Goal: Information Seeking & Learning: Learn about a topic

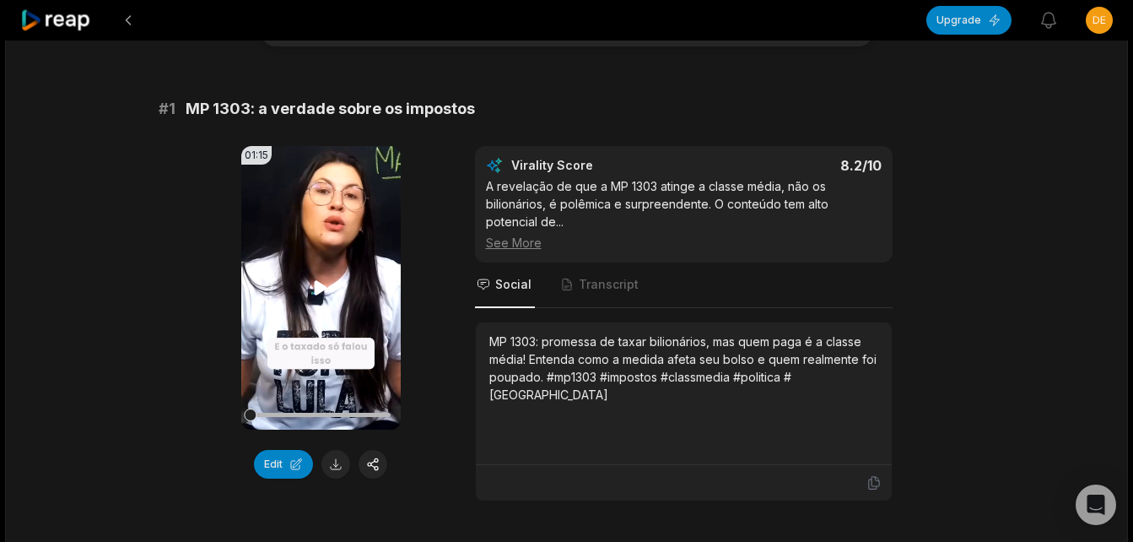
scroll to position [169, 0]
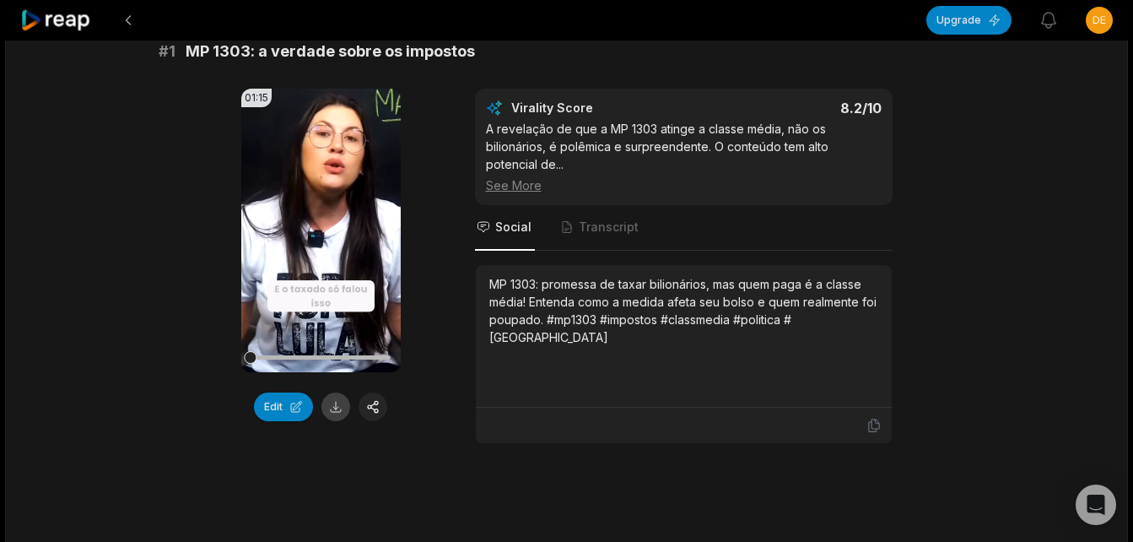
click at [335, 409] on button at bounding box center [336, 406] width 29 height 29
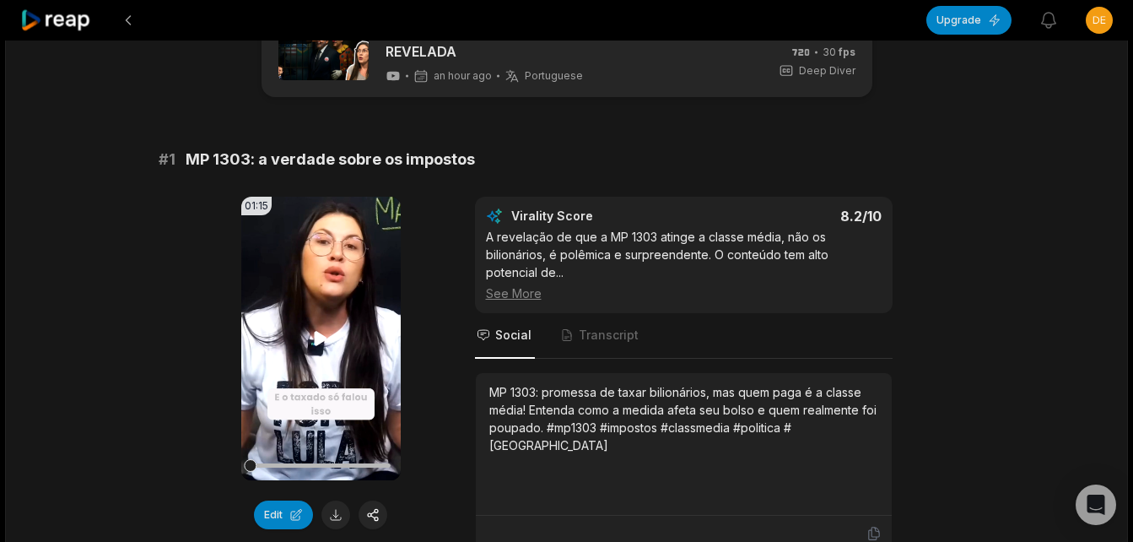
scroll to position [0, 0]
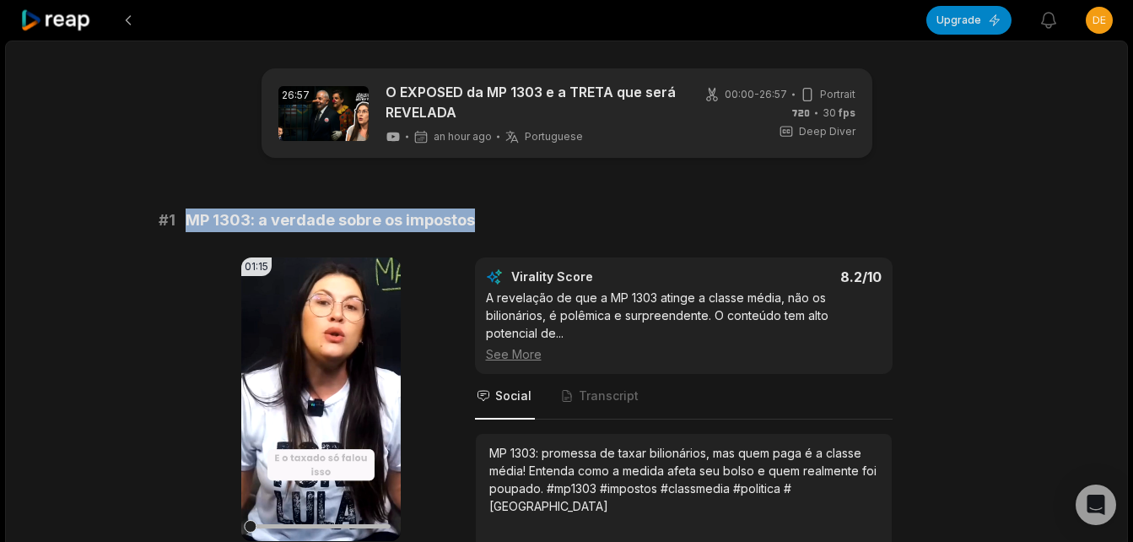
drag, startPoint x: 185, startPoint y: 219, endPoint x: 474, endPoint y: 201, distance: 290.0
copy span "MP 1303: a verdade sobre os impostos"
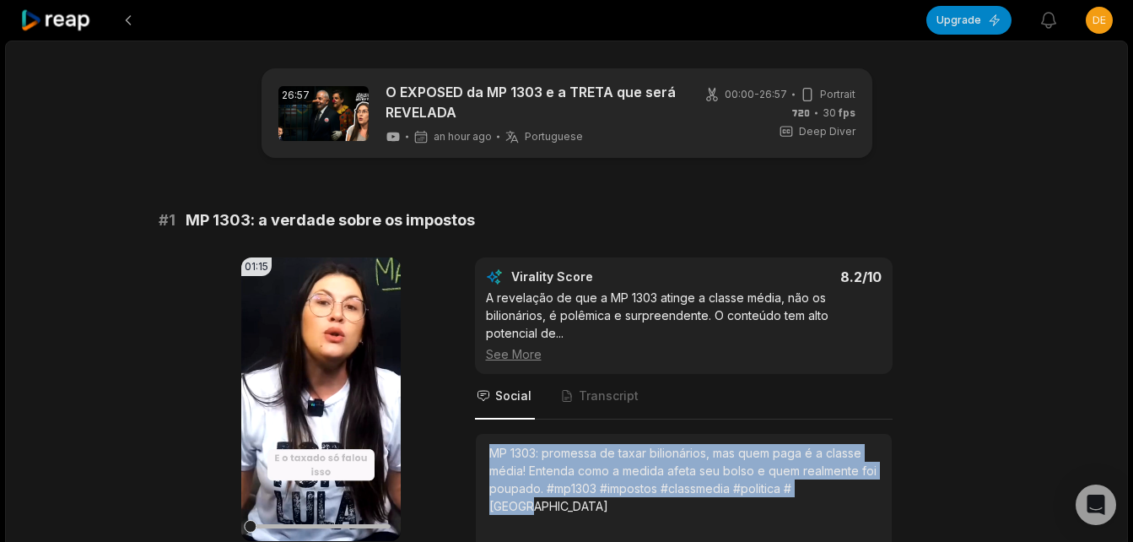
drag, startPoint x: 489, startPoint y: 448, endPoint x: 840, endPoint y: 491, distance: 353.7
click at [840, 491] on div "MP 1303: promessa de taxar bilionários, mas quem paga é a classe média! Entenda…" at bounding box center [683, 479] width 389 height 71
copy div "MP 1303: promessa de taxar bilionários, mas quem paga é a classe média! Entenda…"
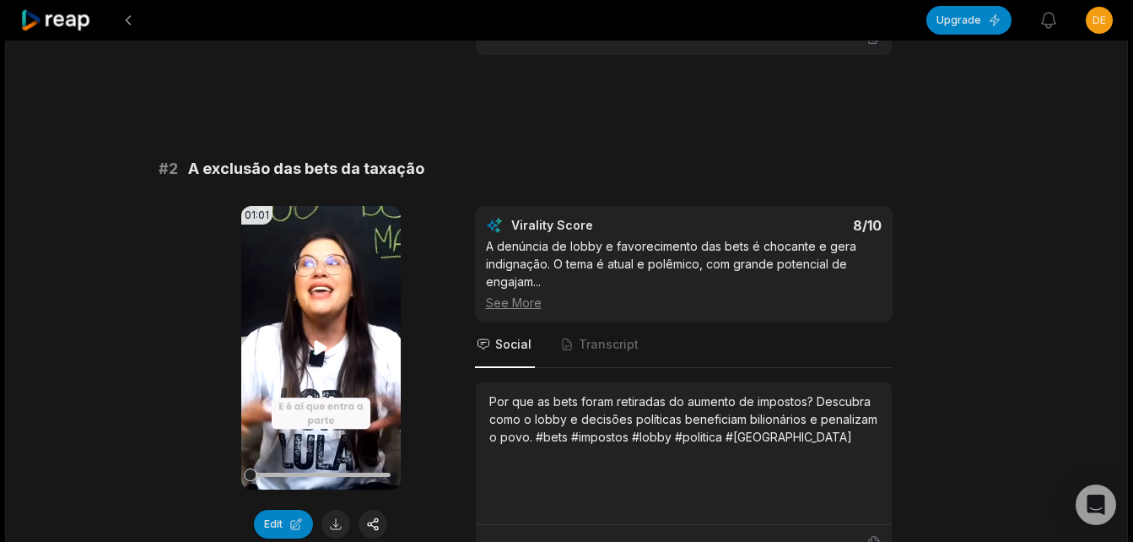
scroll to position [675, 0]
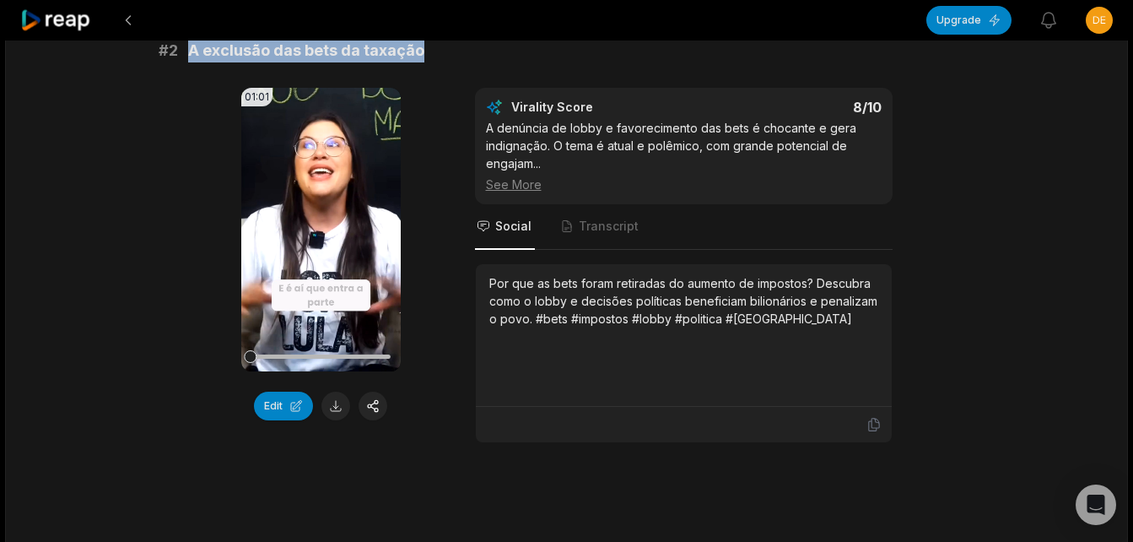
drag, startPoint x: 191, startPoint y: 49, endPoint x: 425, endPoint y: 46, distance: 234.6
click at [425, 46] on div "# 2 A exclusão das bets da taxação" at bounding box center [567, 51] width 817 height 24
copy span "A exclusão das bets da taxação"
click at [338, 398] on button at bounding box center [336, 406] width 29 height 29
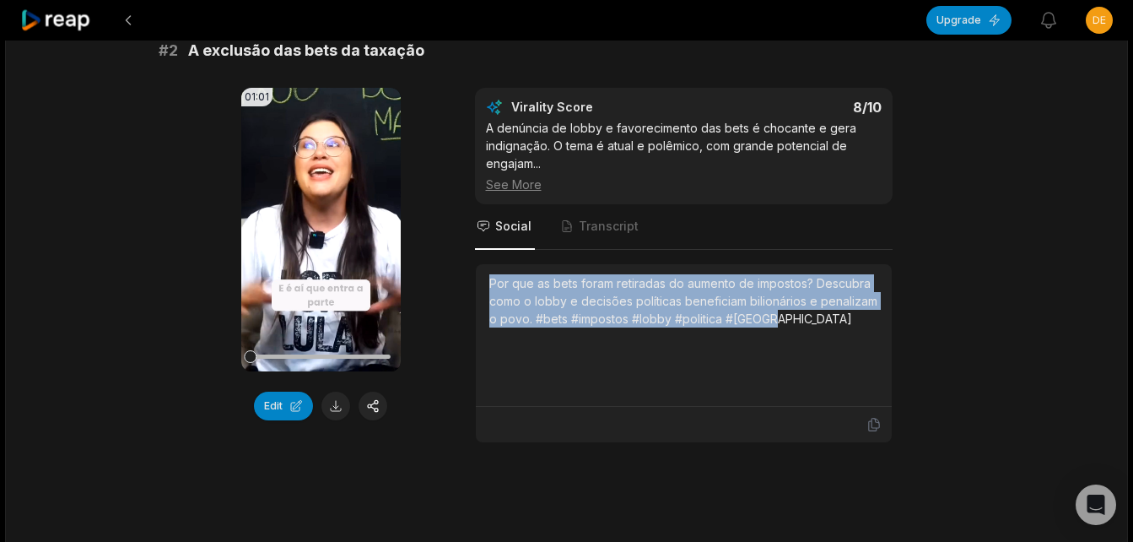
drag, startPoint x: 486, startPoint y: 278, endPoint x: 794, endPoint y: 337, distance: 313.5
click at [794, 337] on div "Por que as bets foram retiradas do aumento de impostos? Descubra como o lobby e…" at bounding box center [684, 335] width 416 height 143
copy div "Por que as bets foram retiradas do aumento de impostos? Descubra como o lobby e…"
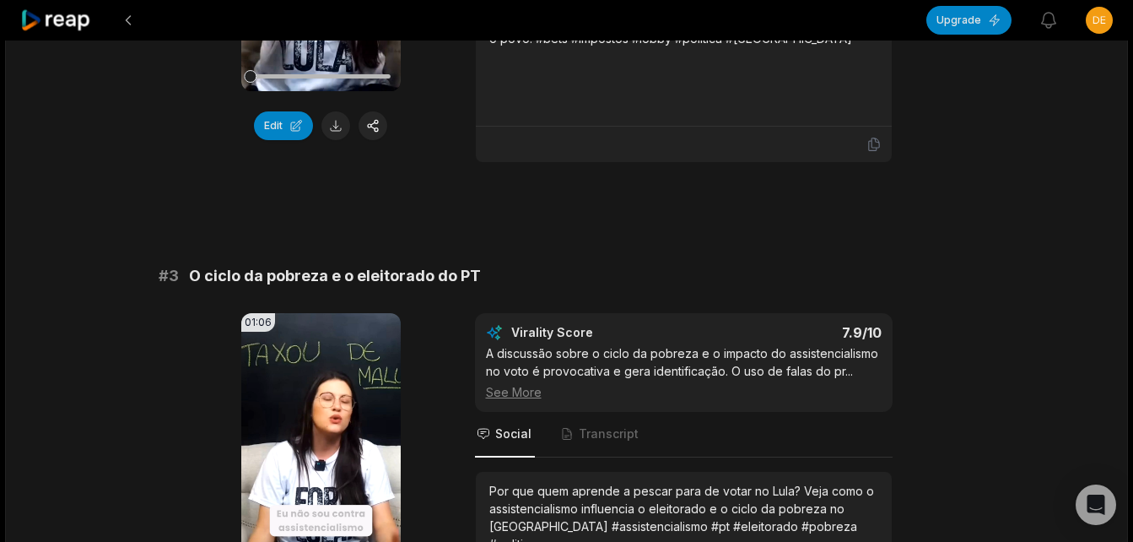
scroll to position [1013, 0]
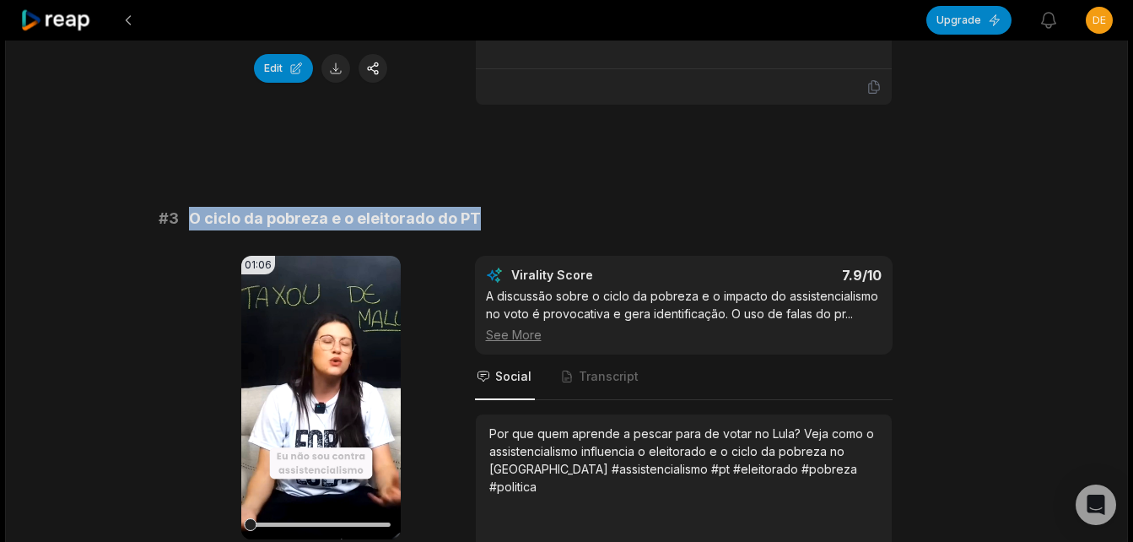
drag, startPoint x: 190, startPoint y: 214, endPoint x: 481, endPoint y: 224, distance: 291.4
click at [481, 224] on div "# 3 O ciclo da pobreza e o eleitorado do PT" at bounding box center [567, 219] width 817 height 24
copy span "O ciclo da pobreza e o eleitorado do PT"
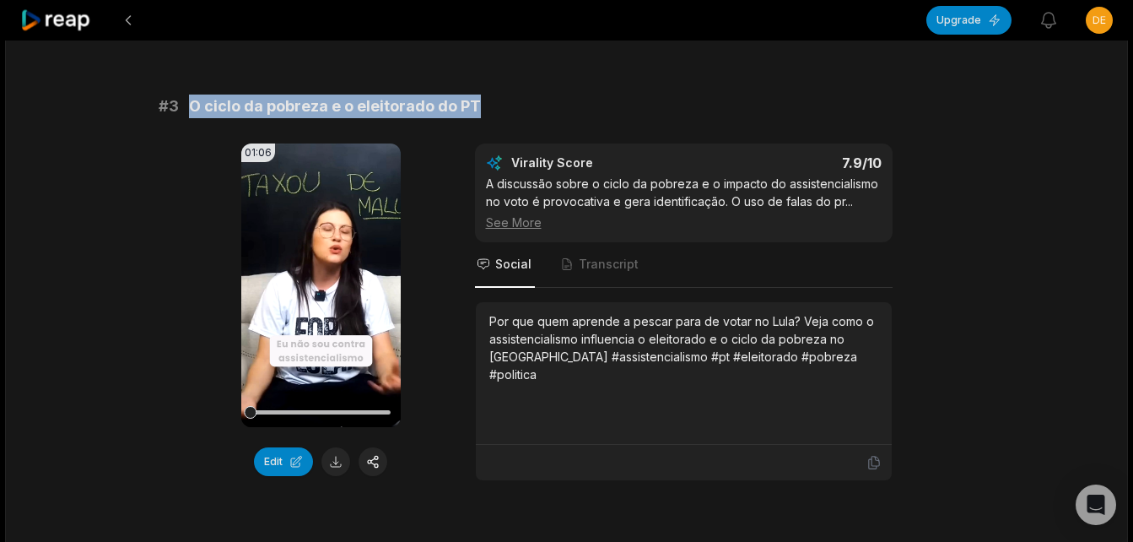
scroll to position [1181, 0]
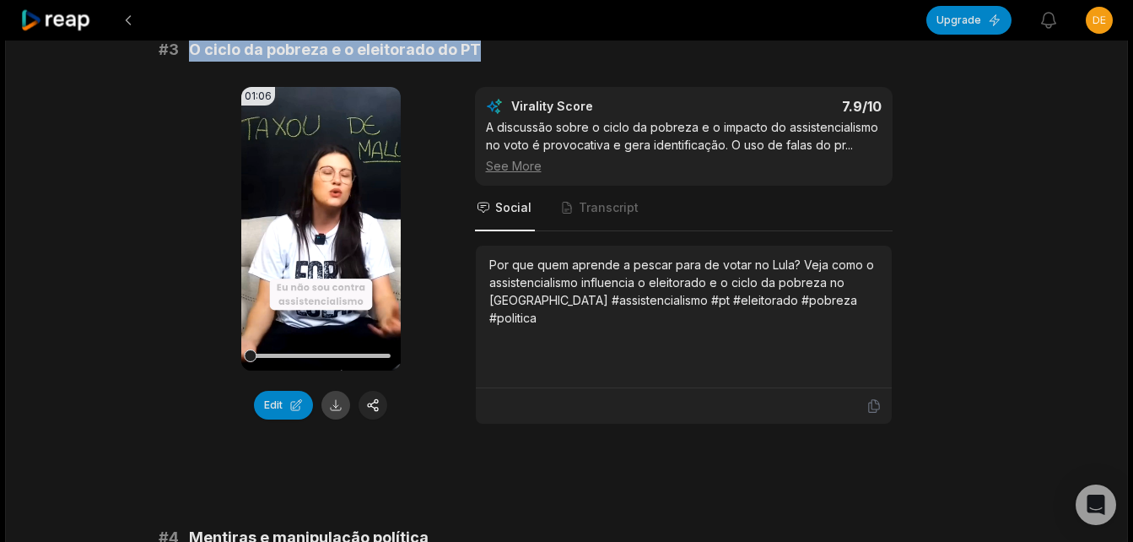
click at [339, 324] on button at bounding box center [336, 405] width 29 height 29
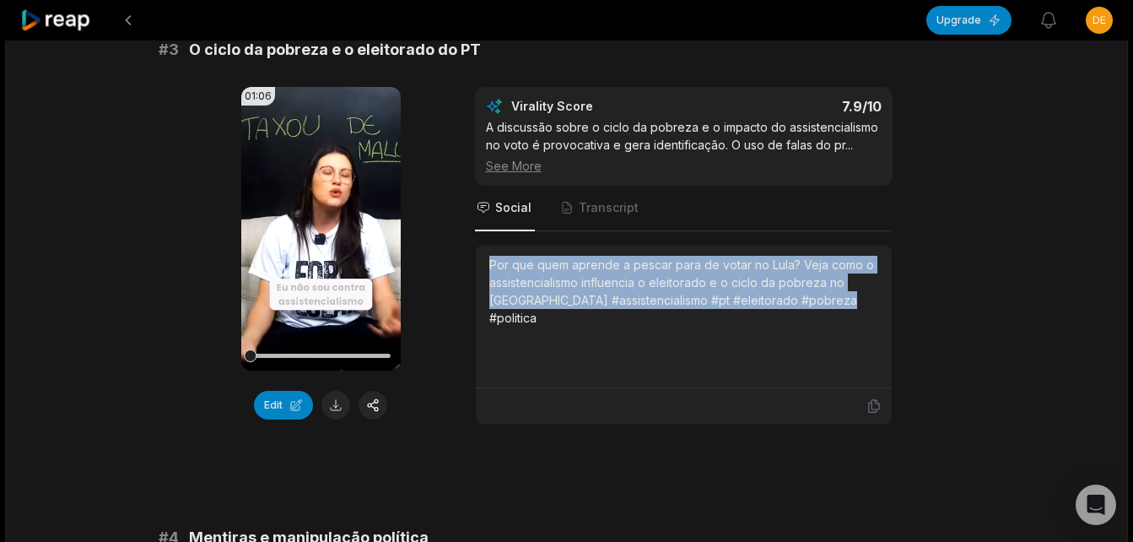
drag, startPoint x: 489, startPoint y: 265, endPoint x: 829, endPoint y: 305, distance: 341.7
click at [505, 305] on div "Por que quem aprende a pescar para de votar no Lula? Veja como o assistencialis…" at bounding box center [683, 291] width 389 height 71
copy div "Por que quem aprende a pescar para de votar no Lula? Veja como o assistencialis…"
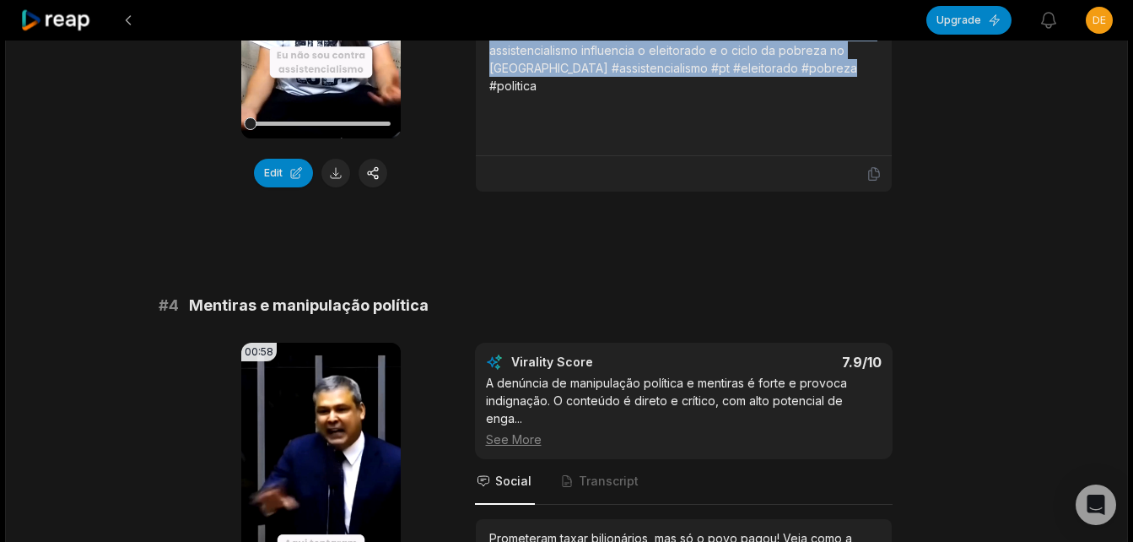
scroll to position [1519, 0]
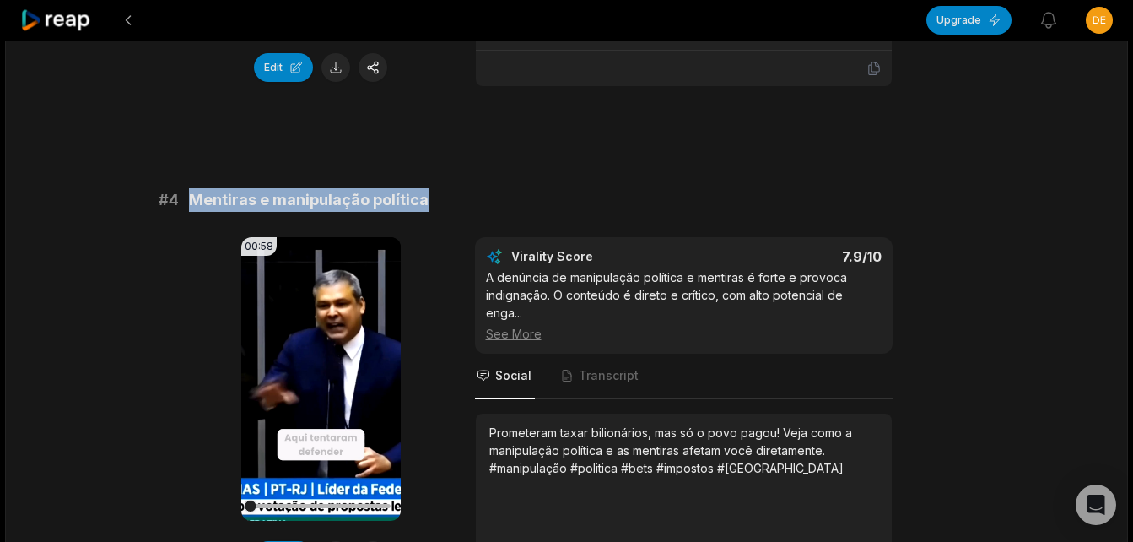
drag, startPoint x: 191, startPoint y: 197, endPoint x: 430, endPoint y: 183, distance: 239.2
copy span "Mentiras e manipulação política"
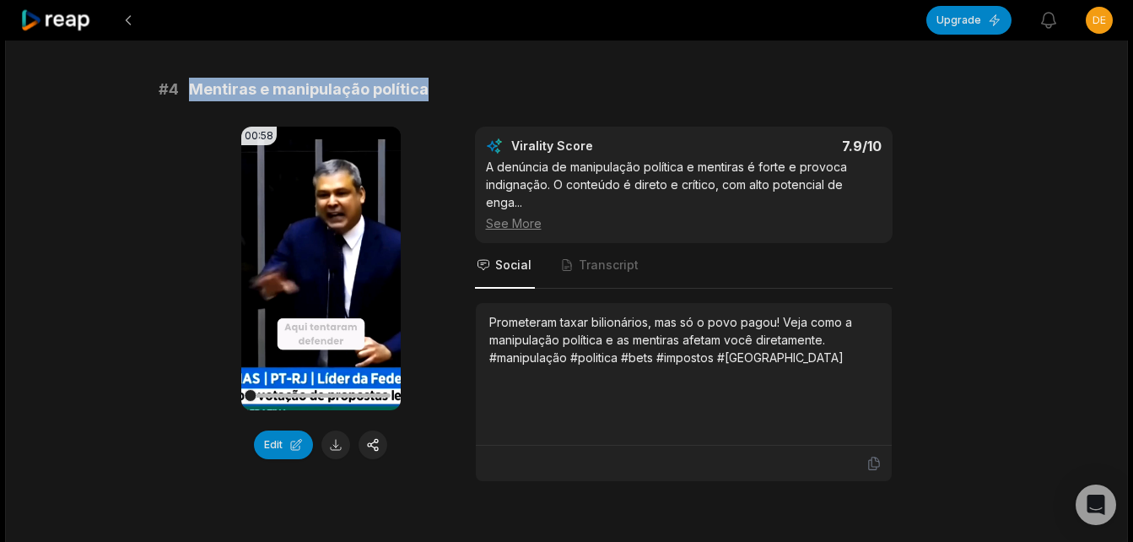
scroll to position [1688, 0]
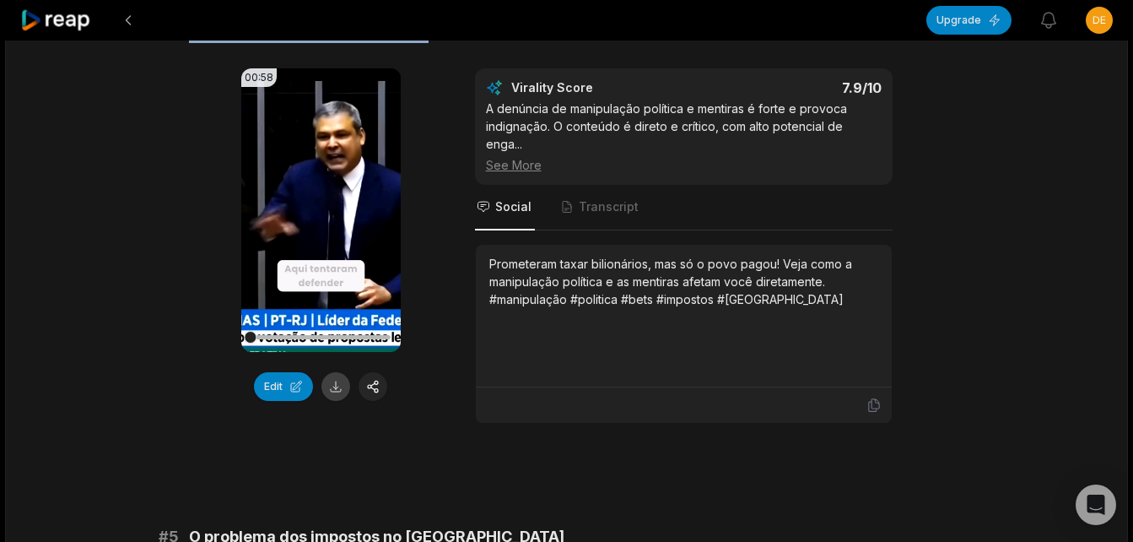
click at [335, 324] on button at bounding box center [336, 386] width 29 height 29
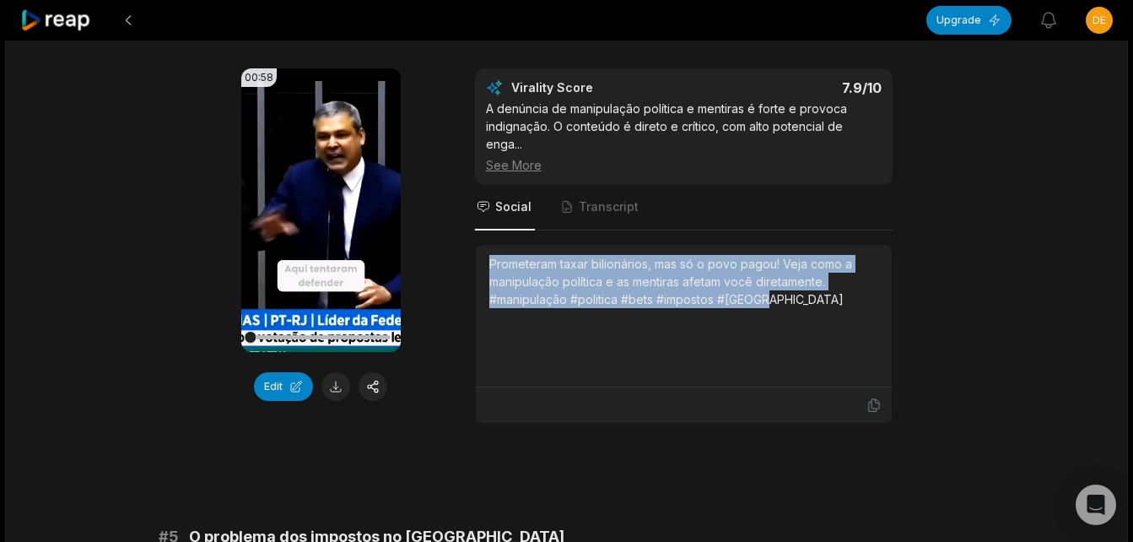
drag, startPoint x: 492, startPoint y: 244, endPoint x: 782, endPoint y: 278, distance: 292.3
click at [505, 278] on div "Prometeram taxar bilionários, mas só o povo pagou! Veja como a manipulação polí…" at bounding box center [683, 281] width 389 height 53
copy div "Prometeram taxar bilionários, mas só o povo pagou! Veja como a manipulação polí…"
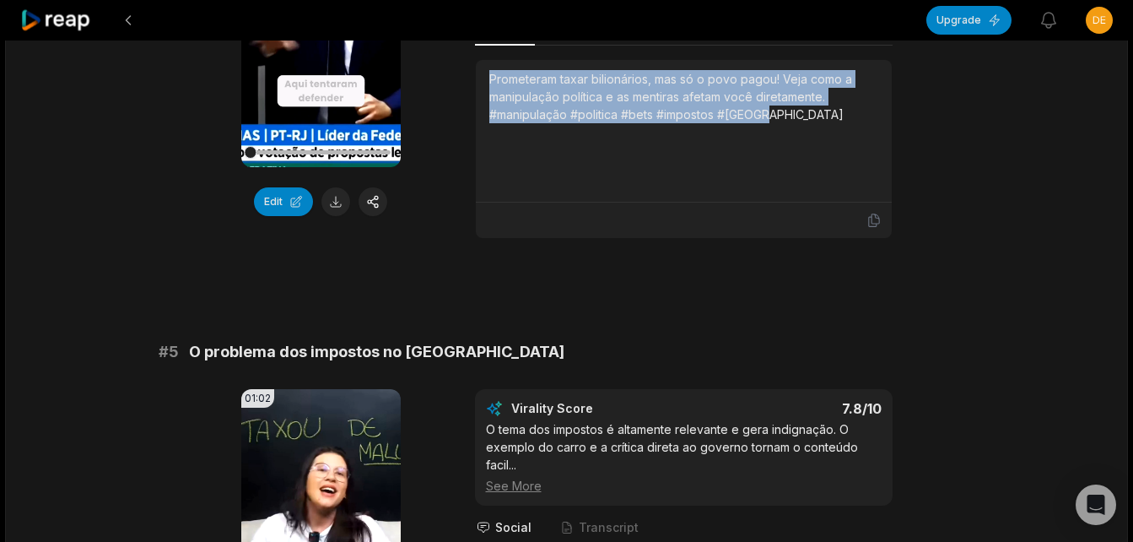
scroll to position [2025, 0]
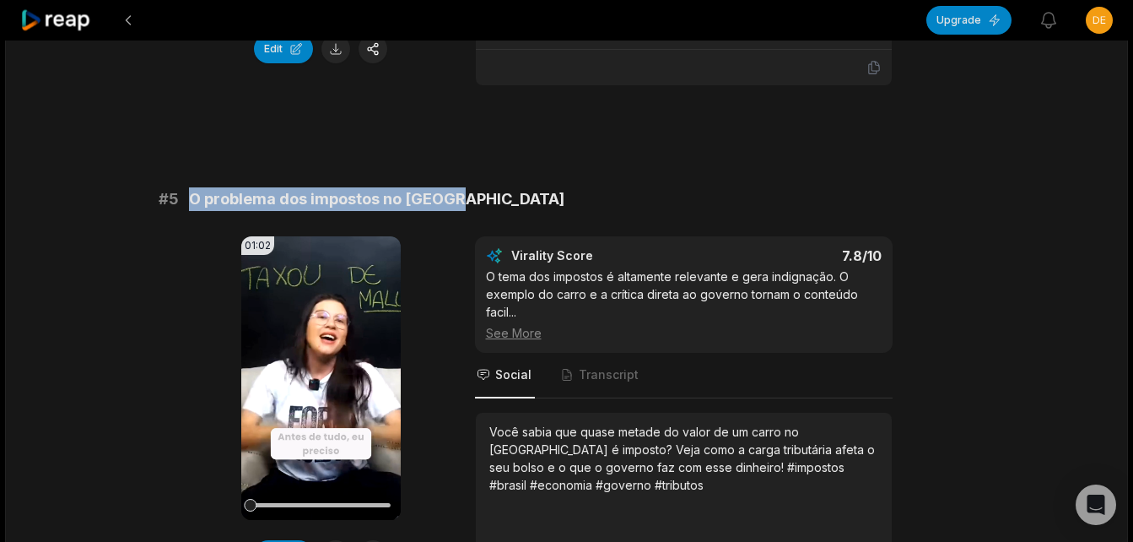
drag, startPoint x: 189, startPoint y: 176, endPoint x: 456, endPoint y: 191, distance: 267.1
click at [456, 191] on div "# 5 O problema dos impostos no [GEOGRAPHIC_DATA]" at bounding box center [567, 199] width 817 height 24
copy span "O problema dos impostos no [GEOGRAPHIC_DATA]"
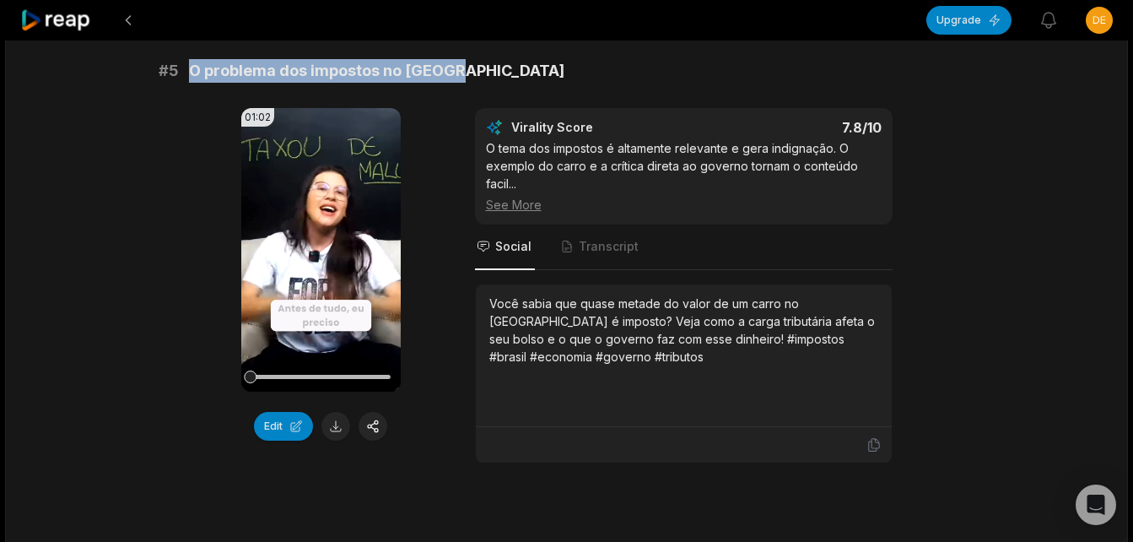
scroll to position [2194, 0]
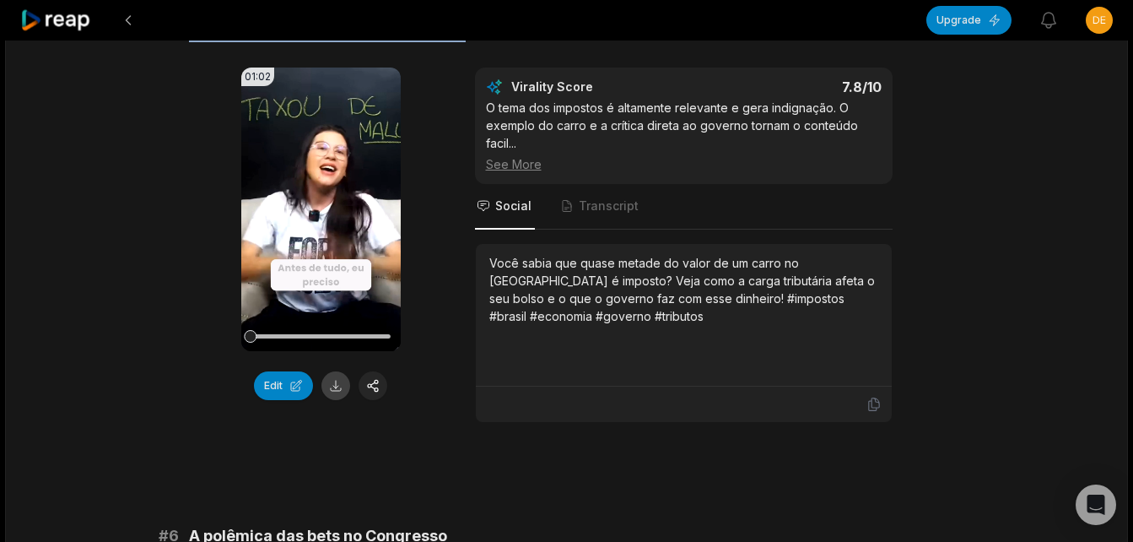
click at [332, 324] on button at bounding box center [336, 385] width 29 height 29
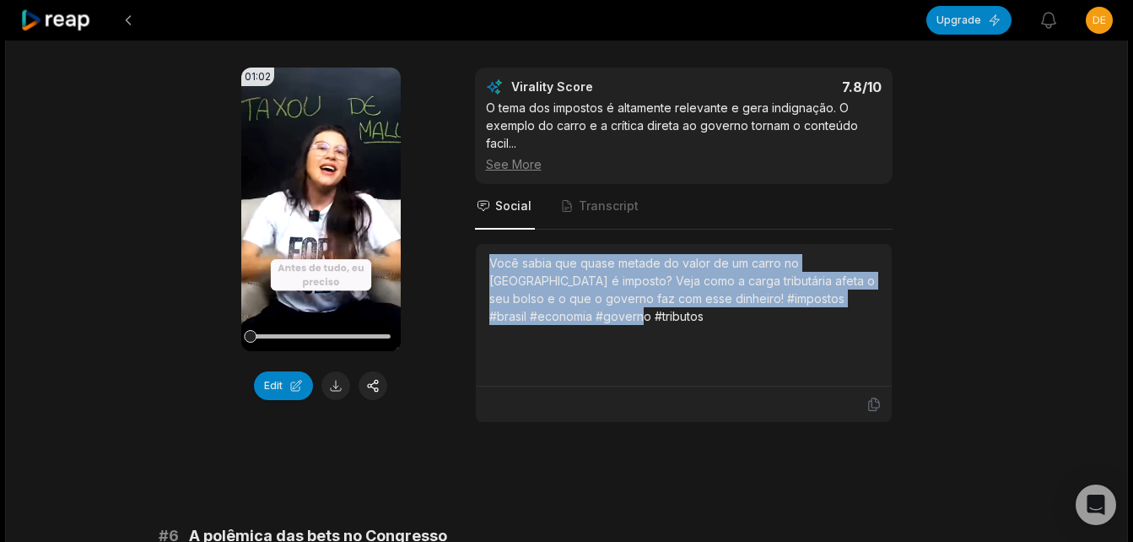
drag, startPoint x: 490, startPoint y: 244, endPoint x: 632, endPoint y: 296, distance: 151.1
click at [505, 296] on div "Você sabia que quase metade do valor de um carro no [GEOGRAPHIC_DATA] é imposto…" at bounding box center [683, 289] width 389 height 71
copy div "Você sabia que quase metade do valor de um carro no [GEOGRAPHIC_DATA] é imposto…"
